Goal: Find specific page/section: Find specific page/section

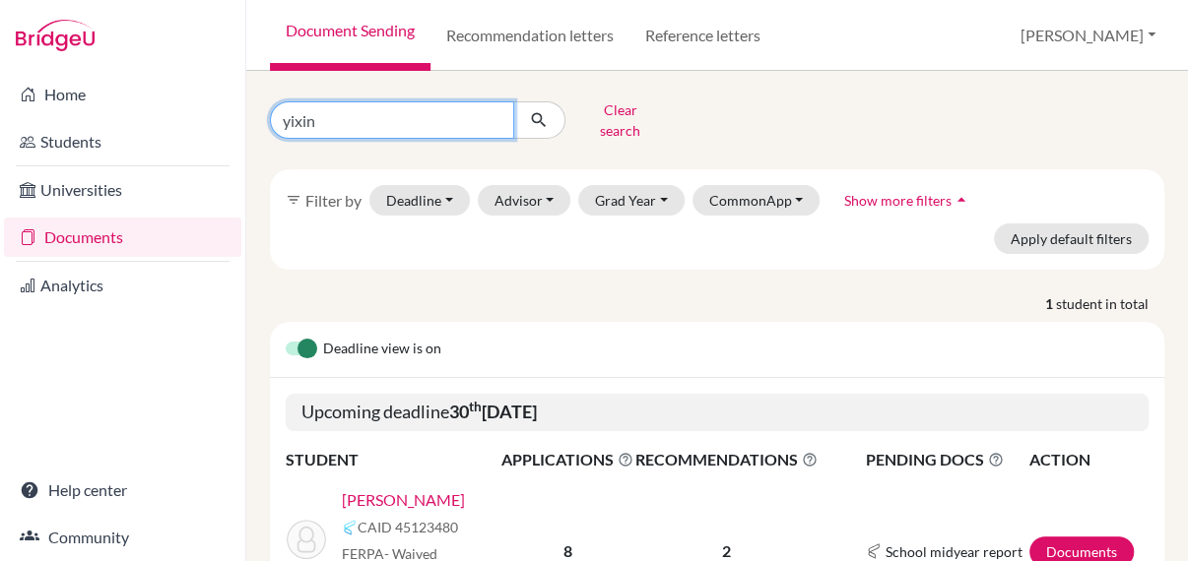
click at [488, 115] on input "yixin" at bounding box center [392, 119] width 244 height 37
type input "adv"
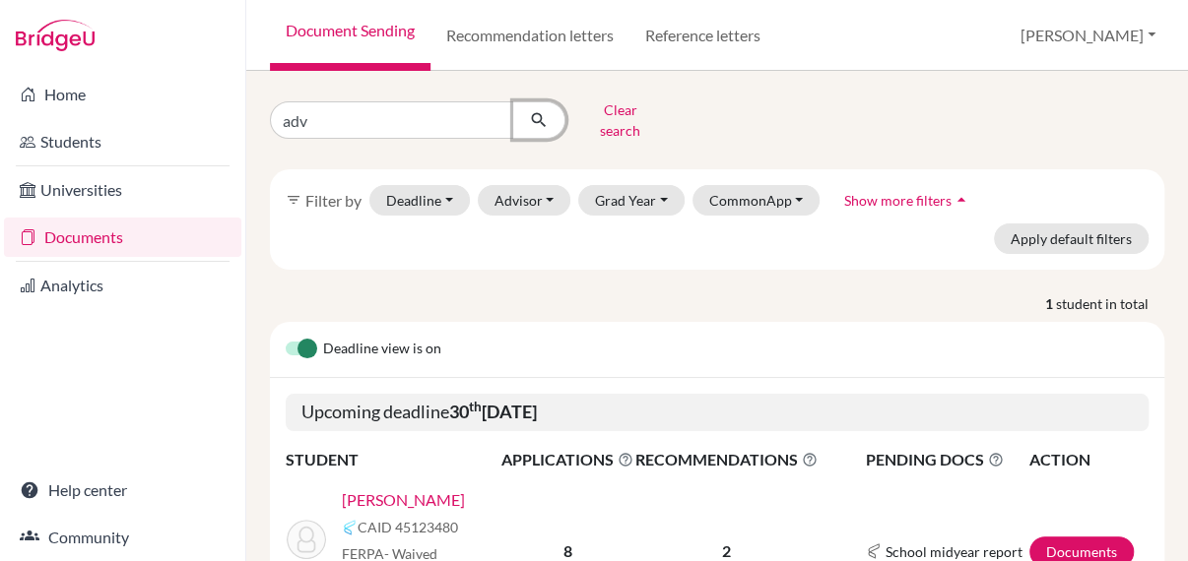
click at [551, 113] on button "submit" at bounding box center [539, 119] width 52 height 37
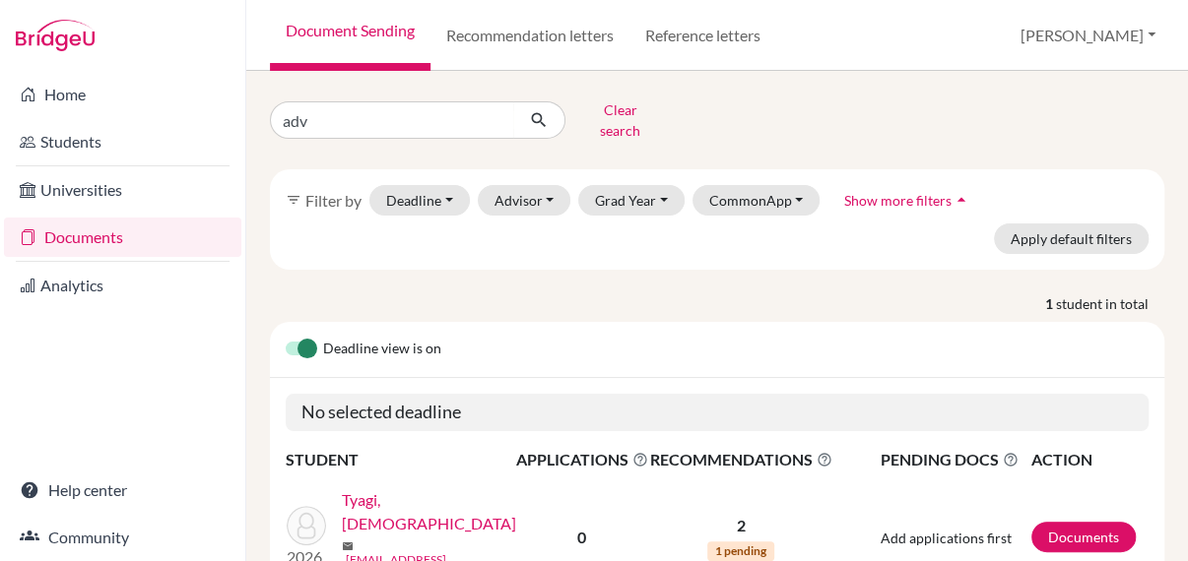
click at [374, 490] on link "Tyagi, [DEMOGRAPHIC_DATA]" at bounding box center [435, 511] width 186 height 47
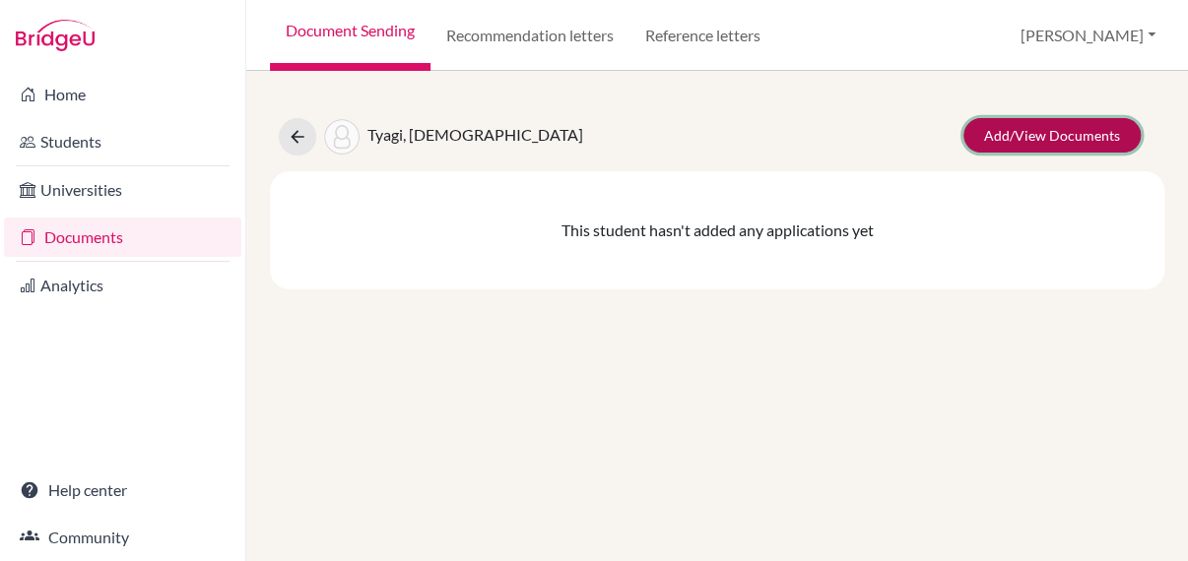
click at [1034, 138] on link "Add/View Documents" at bounding box center [1051, 135] width 177 height 34
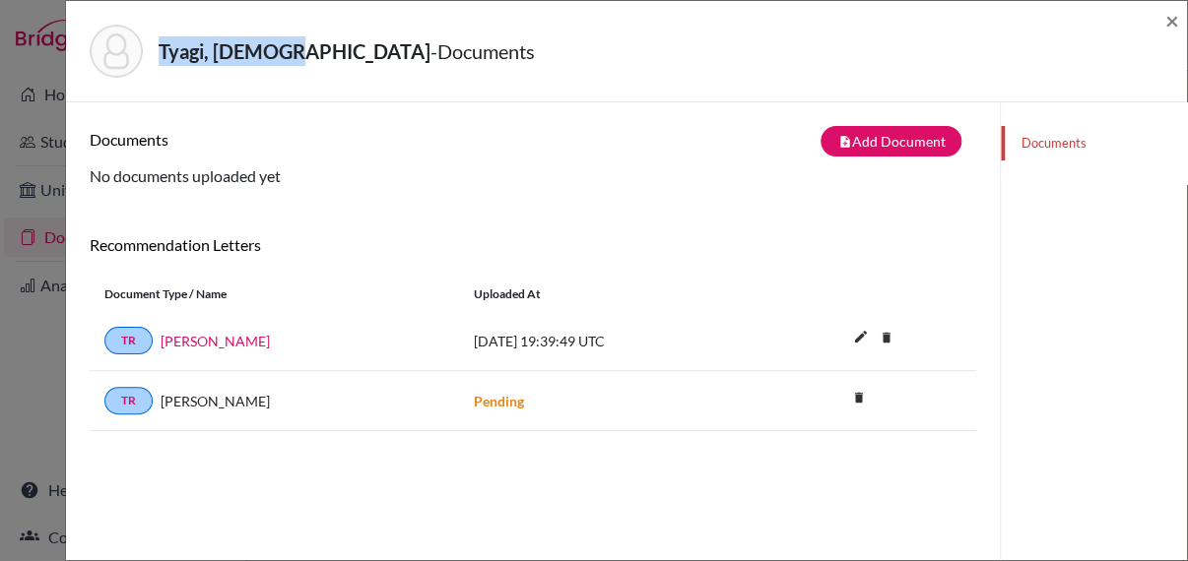
drag, startPoint x: 280, startPoint y: 51, endPoint x: 160, endPoint y: 46, distance: 120.2
click at [160, 46] on strong "Tyagi, [DEMOGRAPHIC_DATA]" at bounding box center [295, 51] width 272 height 24
copy strong "Tyagi, [DEMOGRAPHIC_DATA]"
click at [1182, 27] on div "Tyagi, Advaita - Documents ×" at bounding box center [626, 51] width 1121 height 101
click at [1166, 27] on span "×" at bounding box center [1172, 20] width 14 height 29
